Goal: Navigation & Orientation: Find specific page/section

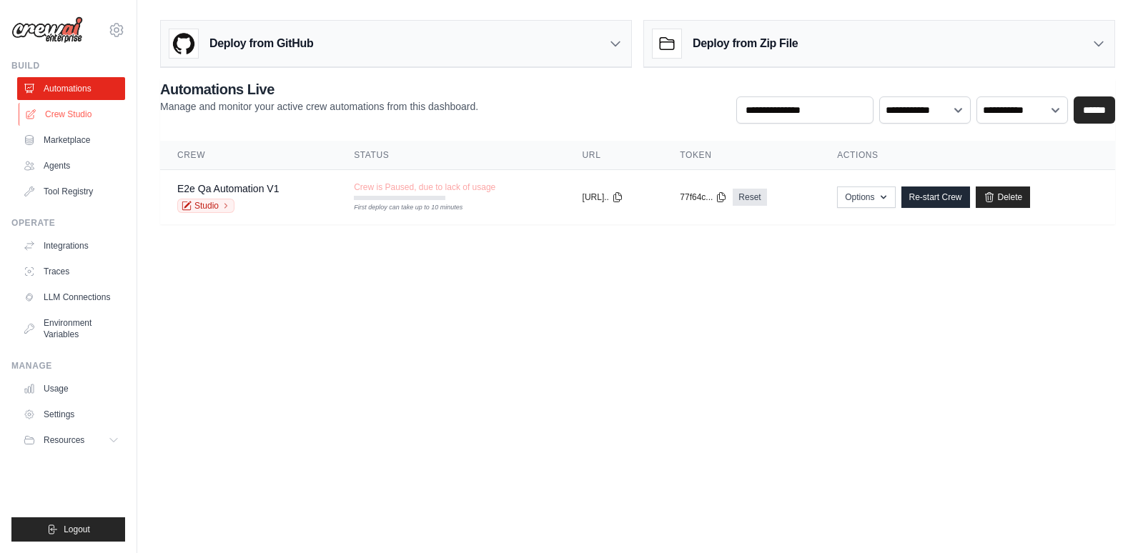
click at [68, 114] on link "Crew Studio" at bounding box center [73, 114] width 108 height 23
